Goal: Navigation & Orientation: Find specific page/section

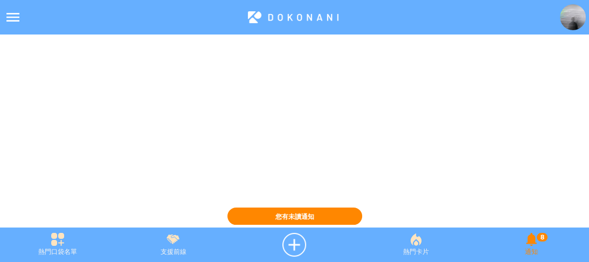
click at [535, 244] on div "8 通知" at bounding box center [531, 245] width 115 height 24
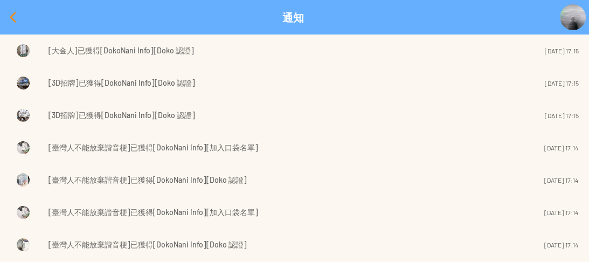
click at [12, 15] on div at bounding box center [13, 17] width 26 height 26
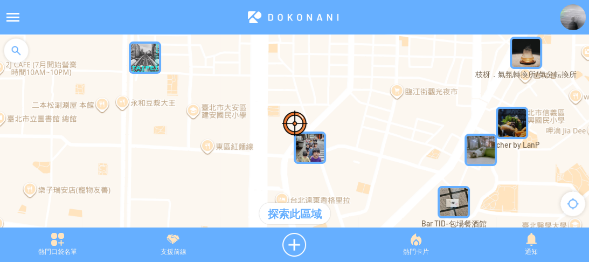
click at [570, 18] on img at bounding box center [573, 17] width 26 height 26
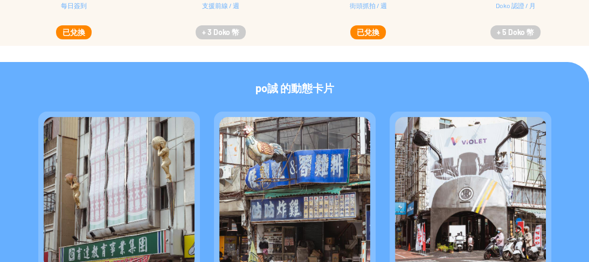
scroll to position [302, 0]
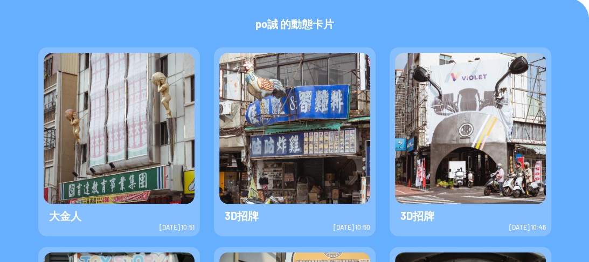
click at [80, 116] on img at bounding box center [119, 128] width 151 height 151
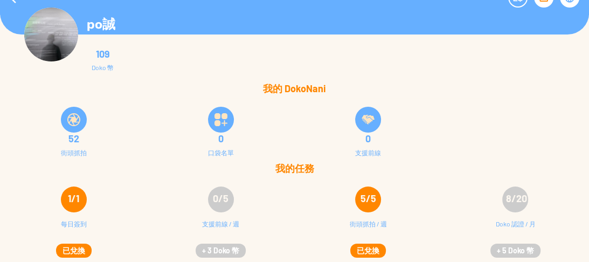
scroll to position [0, 0]
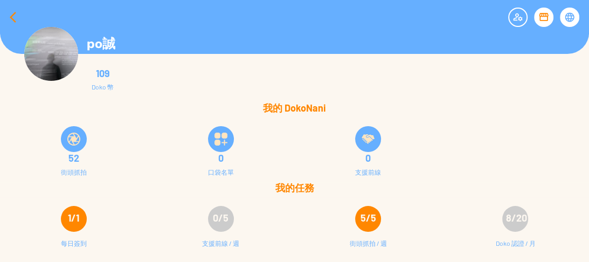
click at [1, 16] on div at bounding box center [13, 17] width 26 height 26
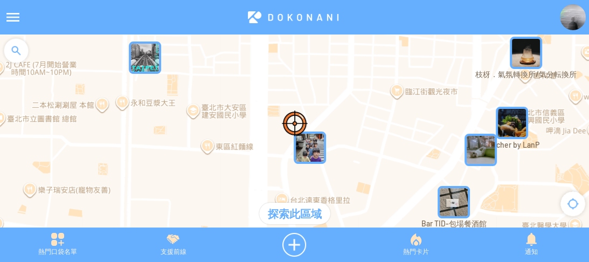
click at [19, 49] on div at bounding box center [16, 50] width 32 height 32
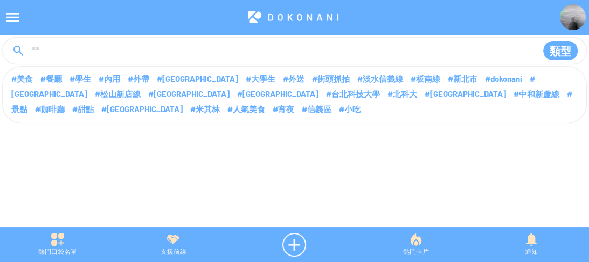
click at [80, 54] on input at bounding box center [280, 51] width 498 height 20
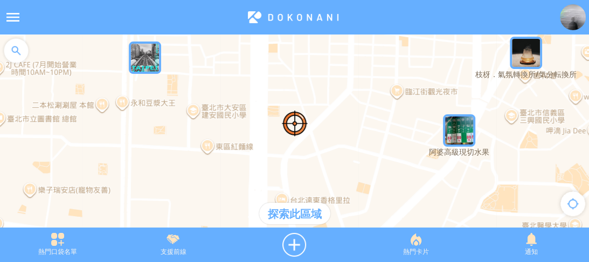
click at [15, 45] on div at bounding box center [16, 50] width 32 height 32
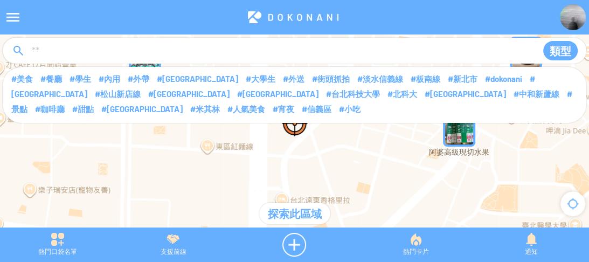
click at [81, 57] on input at bounding box center [280, 51] width 498 height 20
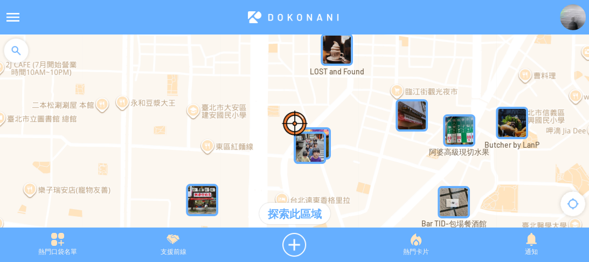
click at [16, 59] on div at bounding box center [16, 50] width 32 height 32
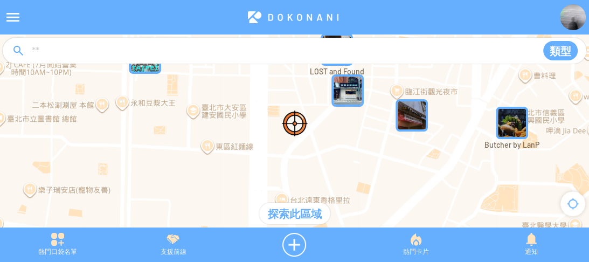
click at [82, 50] on input at bounding box center [280, 51] width 498 height 20
type input "****"
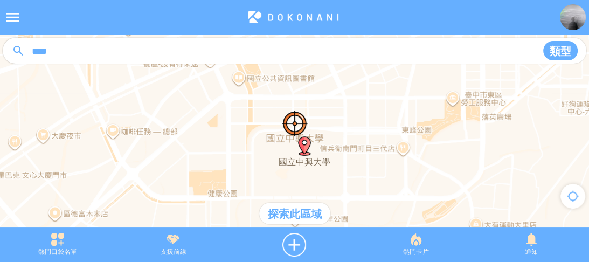
click at [301, 217] on div "探索此區域" at bounding box center [294, 214] width 71 height 22
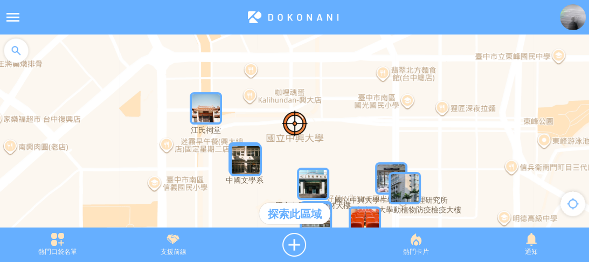
click at [215, 111] on img "dyFx77EI2xRMapIcon" at bounding box center [206, 108] width 32 height 32
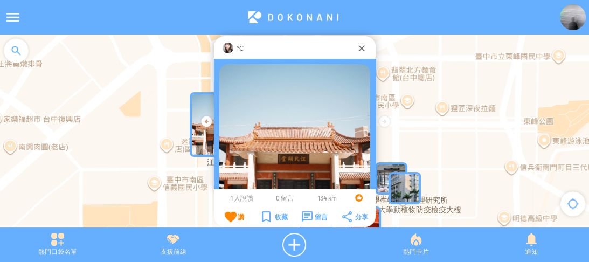
click at [233, 43] on div "℃" at bounding box center [294, 48] width 123 height 11
click at [233, 51] on div at bounding box center [228, 48] width 11 height 11
click at [575, 12] on img at bounding box center [573, 17] width 26 height 26
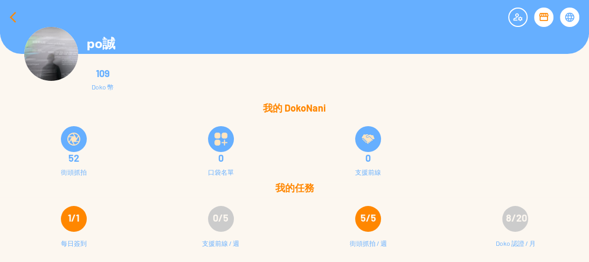
click at [11, 12] on div at bounding box center [13, 17] width 26 height 26
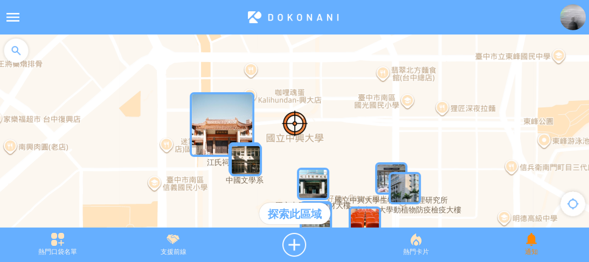
click at [537, 246] on div "通知" at bounding box center [531, 245] width 115 height 24
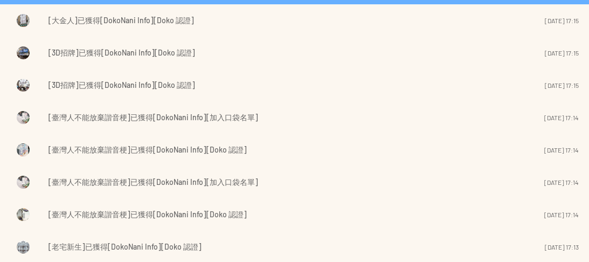
scroll to position [43, 0]
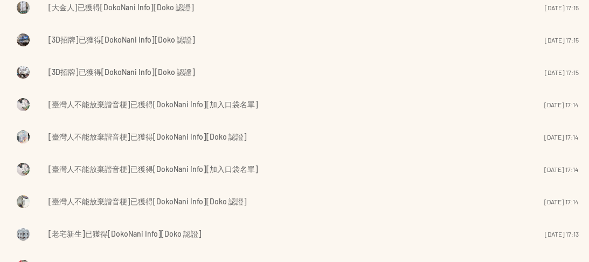
click at [196, 170] on span "[臺灣人不能放棄諧音梗]已獲得[DokoNani Info][加入口袋名單]" at bounding box center [154, 169] width 210 height 13
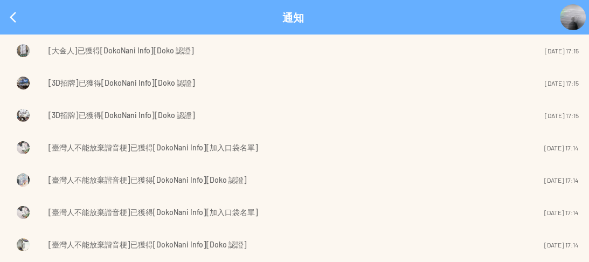
scroll to position [86, 0]
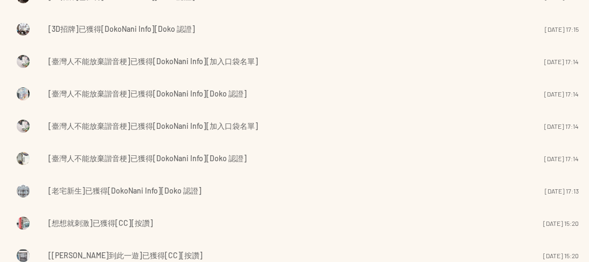
click at [240, 184] on td "[老宅新生]已獲得[DokoNani Info][Doko 認證]" at bounding box center [264, 190] width 431 height 15
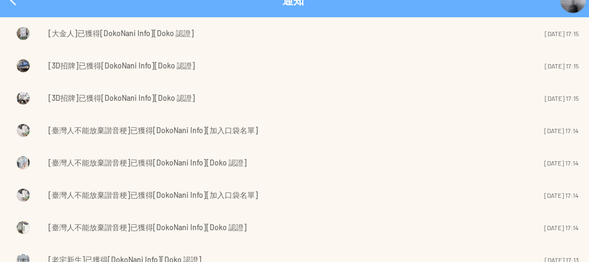
scroll to position [0, 0]
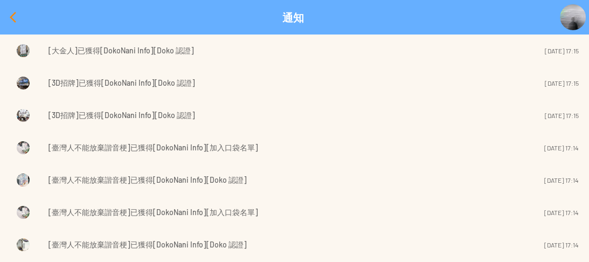
click at [11, 23] on div at bounding box center [13, 17] width 26 height 26
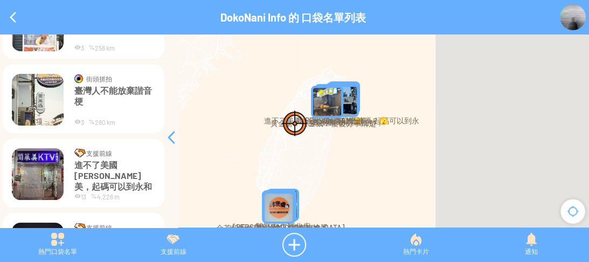
scroll to position [129, 0]
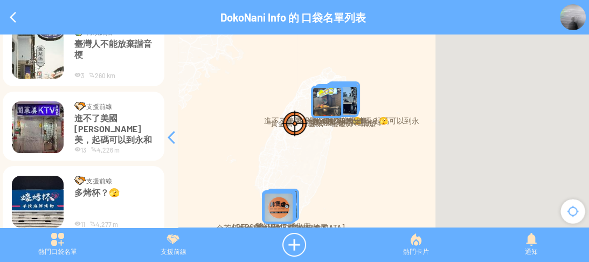
click at [108, 121] on p "進不了美國[PERSON_NAME]美，起碼可以到永和閣萊美😀" at bounding box center [114, 129] width 81 height 32
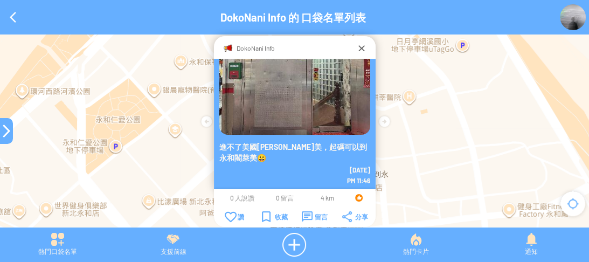
scroll to position [82, 0]
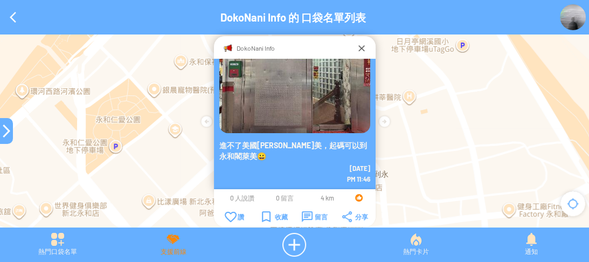
click at [171, 246] on div "支援前線" at bounding box center [172, 245] width 115 height 24
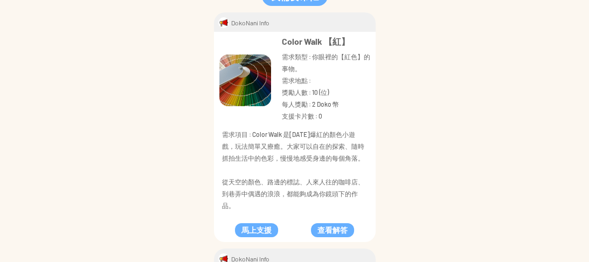
scroll to position [86, 0]
